Goal: Task Accomplishment & Management: Complete application form

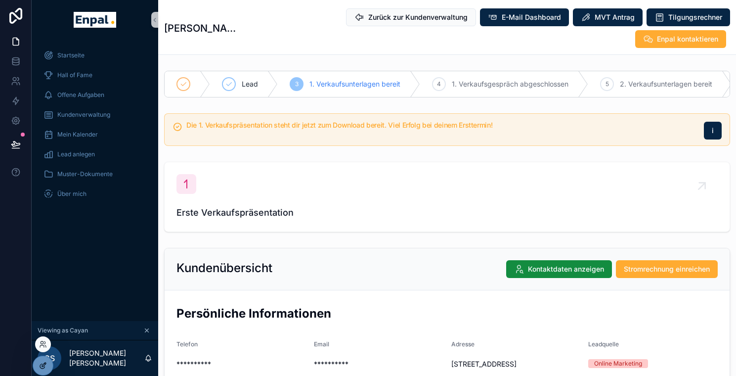
scroll to position [999, 0]
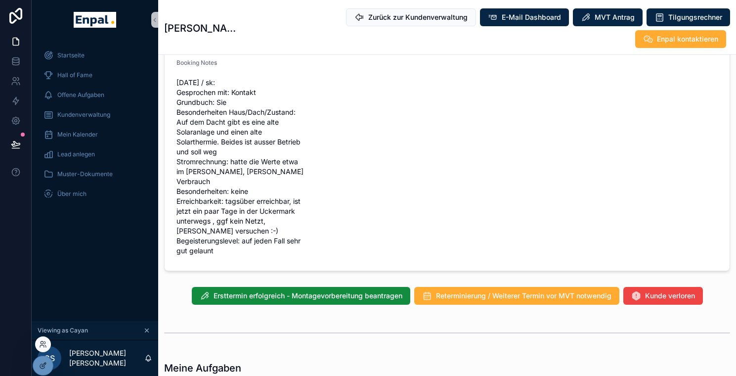
click at [47, 345] on div at bounding box center [43, 344] width 16 height 16
click at [42, 339] on div at bounding box center [43, 344] width 16 height 16
click at [42, 344] on icon at bounding box center [43, 344] width 8 height 8
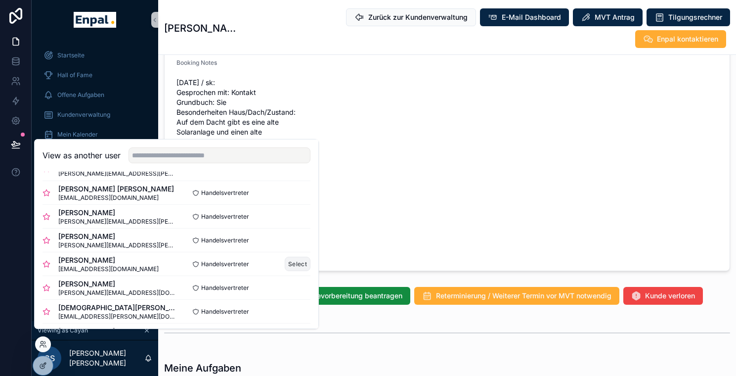
scroll to position [25, 0]
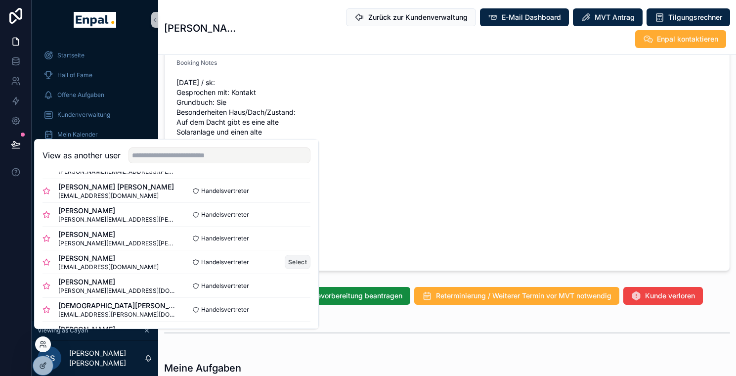
click at [0, 0] on button "Select" at bounding box center [0, 0] width 0 height 0
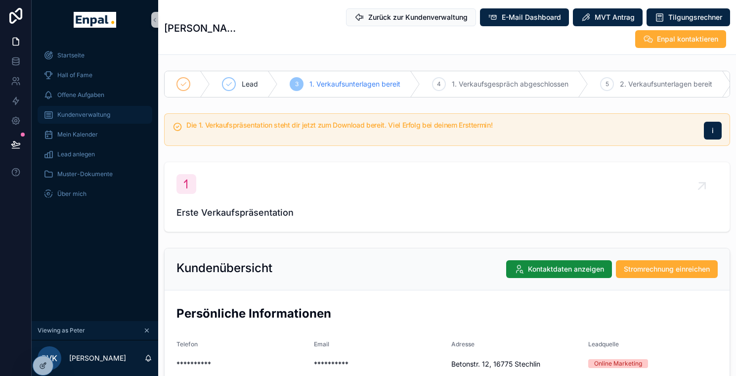
click at [83, 120] on div "Kundenverwaltung" at bounding box center [94, 115] width 103 height 16
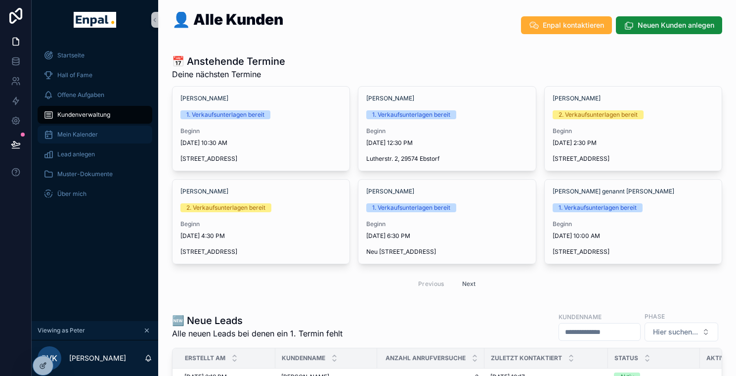
click at [95, 136] on span "Mein Kalender" at bounding box center [77, 134] width 41 height 8
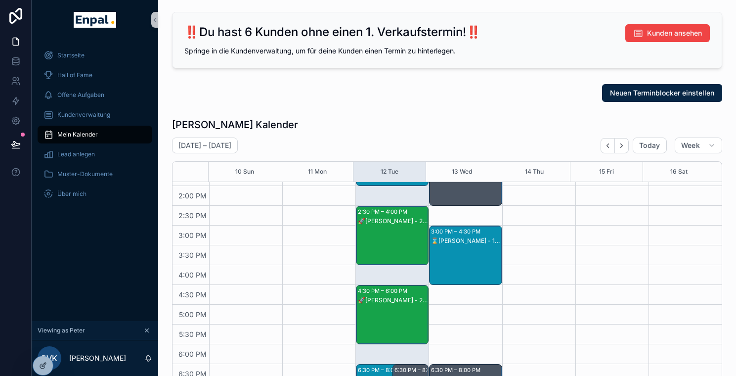
scroll to position [335, 0]
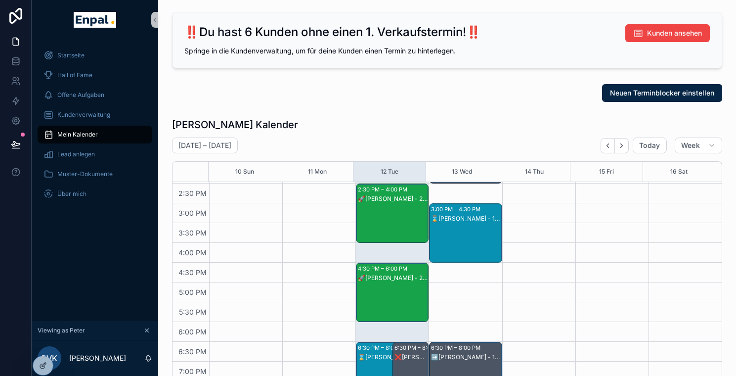
click at [392, 222] on div "🚀Markus Kriegel - 2. VG" at bounding box center [393, 222] width 70 height 57
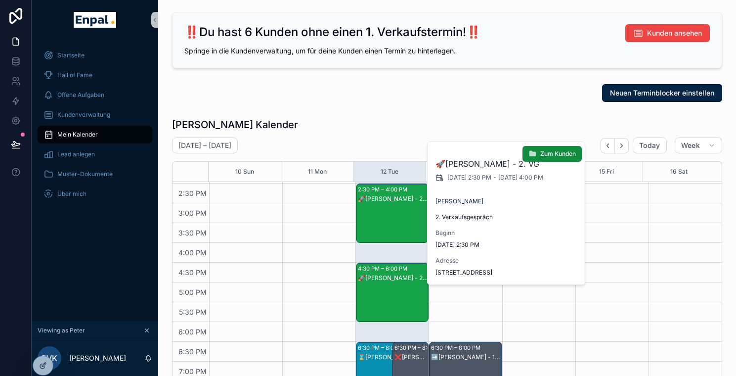
drag, startPoint x: 524, startPoint y: 274, endPoint x: 437, endPoint y: 274, distance: 87.0
click at [437, 274] on span "Osterberg 6, 29581 Gerdau" at bounding box center [506, 272] width 142 height 8
copy span "Osterberg 6, 29581 Gerdau"
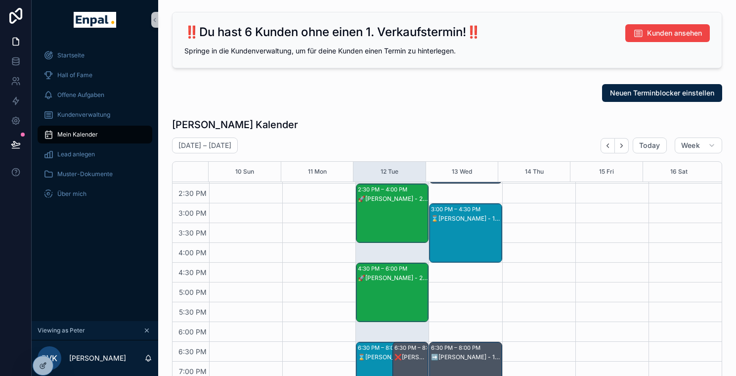
click at [399, 284] on div "🚀Jürgen Meißner - 2. VG" at bounding box center [393, 301] width 70 height 57
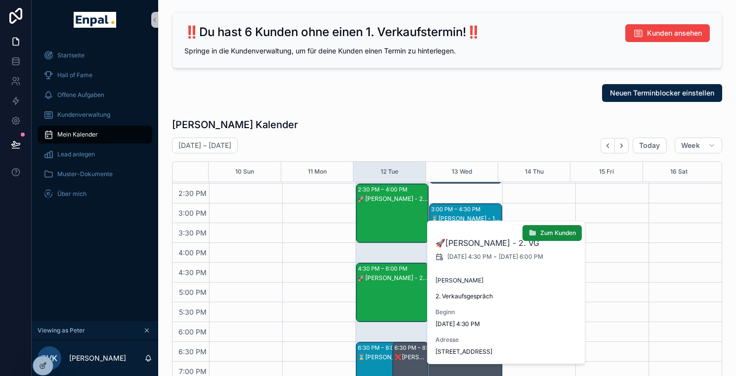
drag, startPoint x: 548, startPoint y: 356, endPoint x: 470, endPoint y: 354, distance: 77.6
click at [470, 354] on div "🚀Jürgen Meißner - 2. VG 8/12/2025 4:30 PM - 8/12/2025 6:00 PM Jürgen Meißner 2.…" at bounding box center [507, 292] width 158 height 142
drag, startPoint x: 548, startPoint y: 354, endPoint x: 436, endPoint y: 352, distance: 111.7
click at [436, 352] on span "Riestedter Straße 19 a, 29525 Uelzen" at bounding box center [506, 351] width 142 height 8
copy span "Riestedter Straße 19 a, 29525 Uelzen"
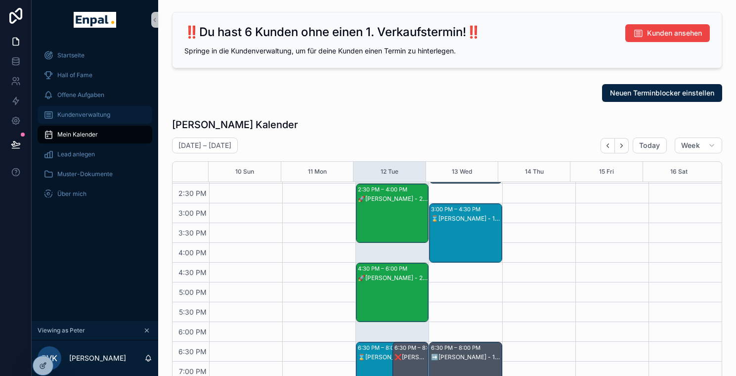
click at [91, 113] on span "Kundenverwaltung" at bounding box center [83, 115] width 53 height 8
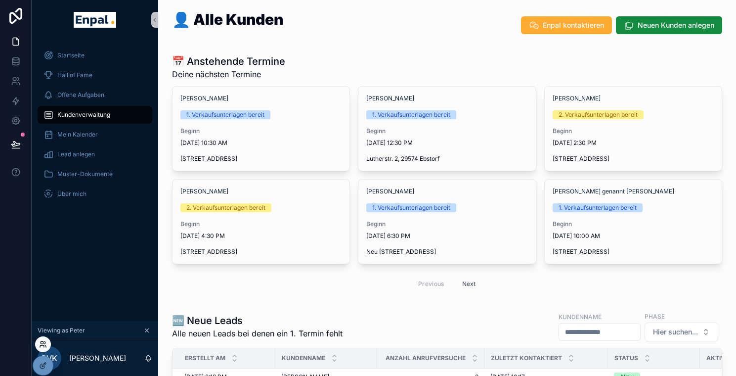
click at [43, 346] on icon at bounding box center [42, 346] width 4 height 2
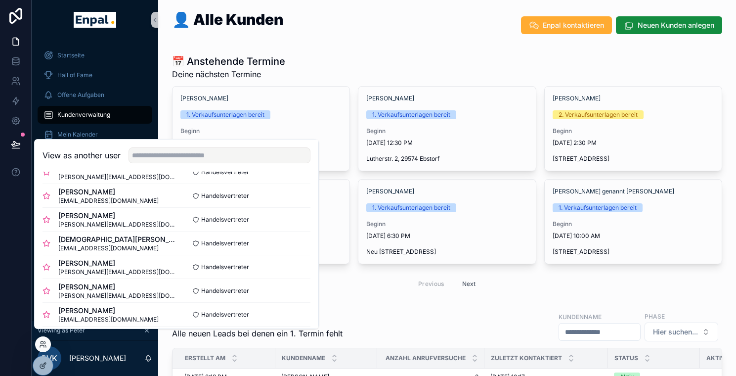
scroll to position [41, 0]
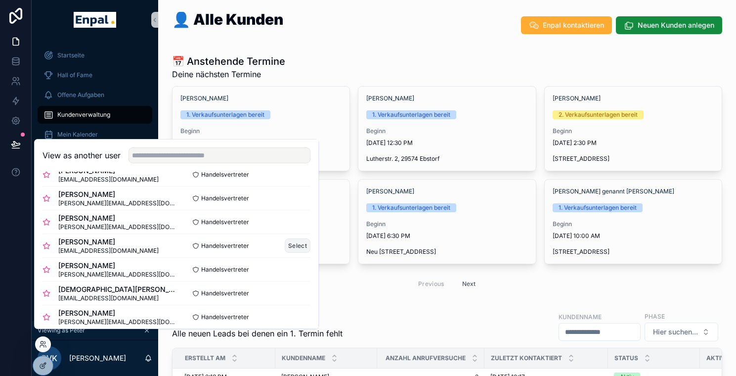
click at [298, 253] on button "Select" at bounding box center [298, 245] width 26 height 14
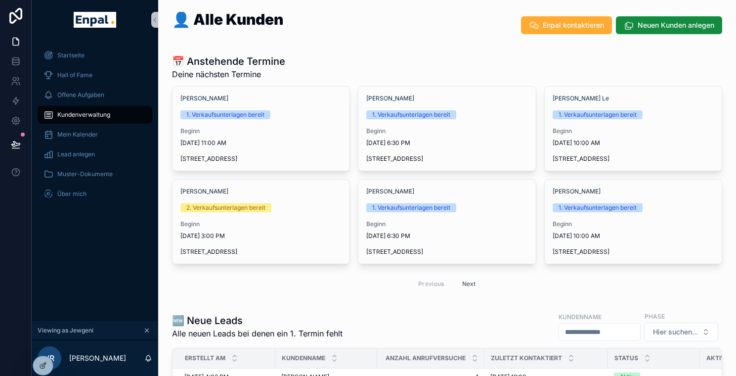
click at [469, 285] on button "Next" at bounding box center [469, 283] width 28 height 15
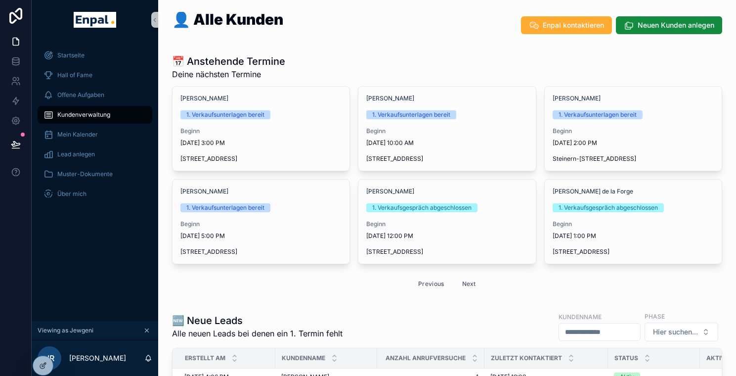
click at [468, 284] on button "Next" at bounding box center [469, 283] width 28 height 15
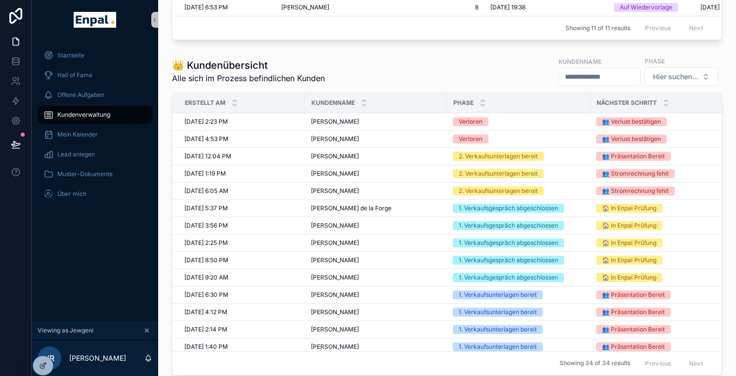
scroll to position [17, 0]
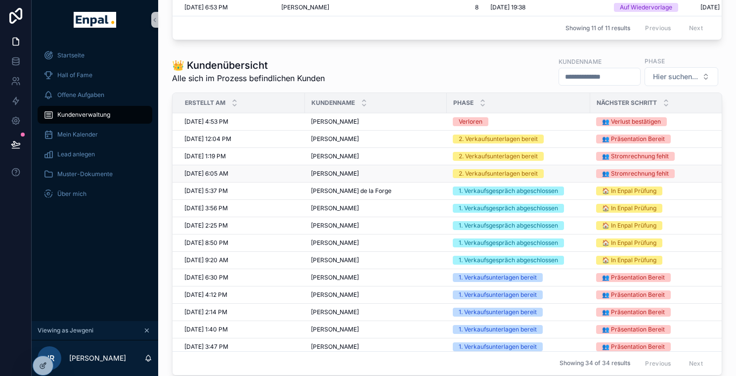
click at [338, 177] on span "[PERSON_NAME]" at bounding box center [335, 174] width 48 height 8
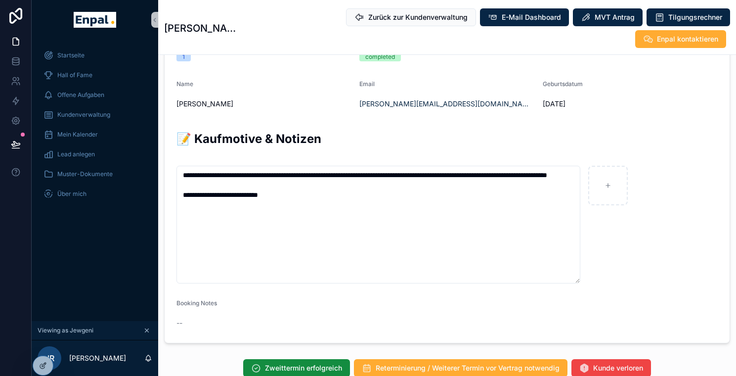
scroll to position [644, 0]
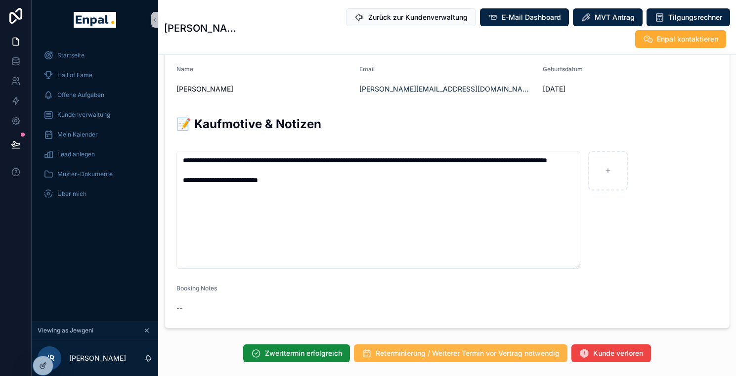
click at [444, 348] on span "Reterminierung / Weiterer Termin vor Vertrag notwendig" at bounding box center [468, 353] width 184 height 10
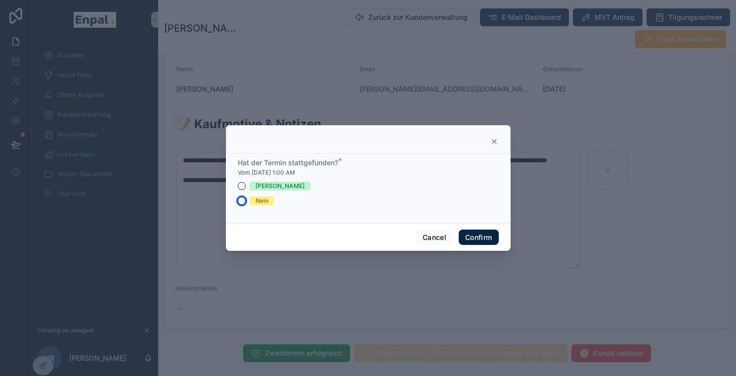
click at [239, 205] on button "Nein" at bounding box center [242, 201] width 8 height 8
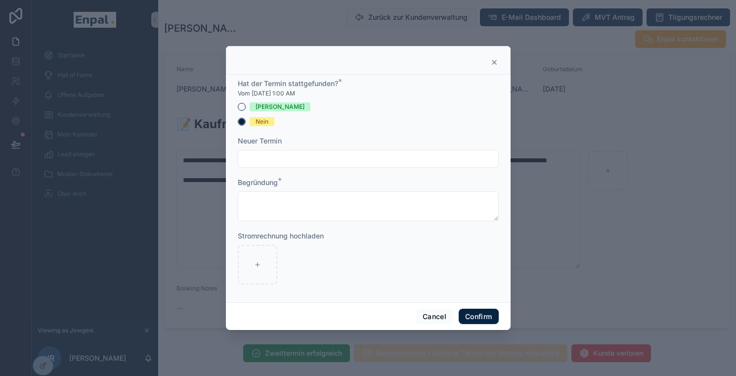
click at [304, 162] on input "text" at bounding box center [368, 159] width 260 height 14
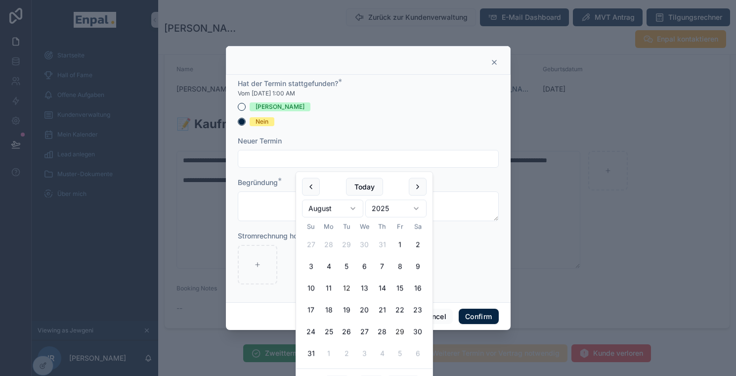
click at [400, 331] on button "29" at bounding box center [400, 332] width 18 height 18
type input "**********"
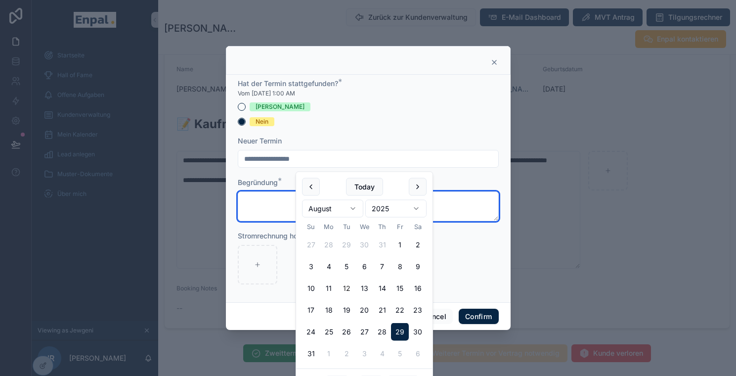
click at [270, 212] on textarea at bounding box center [368, 206] width 261 height 30
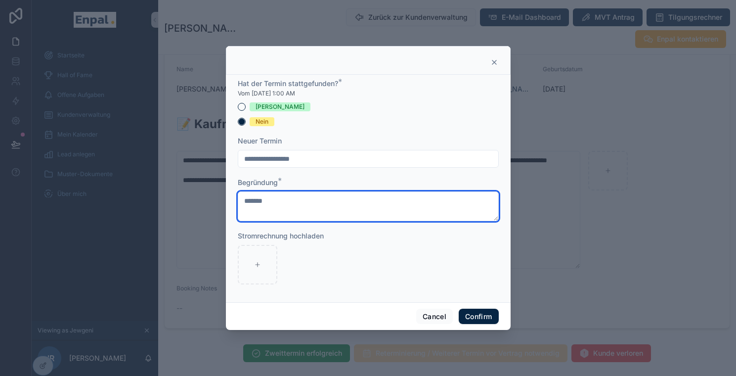
type textarea "*******"
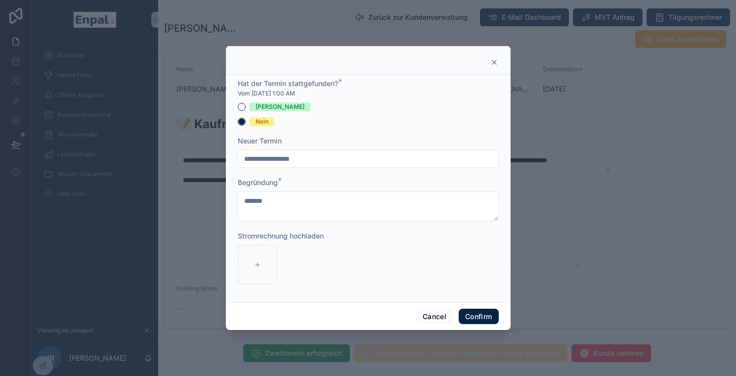
click at [341, 249] on div at bounding box center [368, 265] width 261 height 40
click at [472, 319] on button "Confirm" at bounding box center [479, 316] width 40 height 16
